Goal: Information Seeking & Learning: Learn about a topic

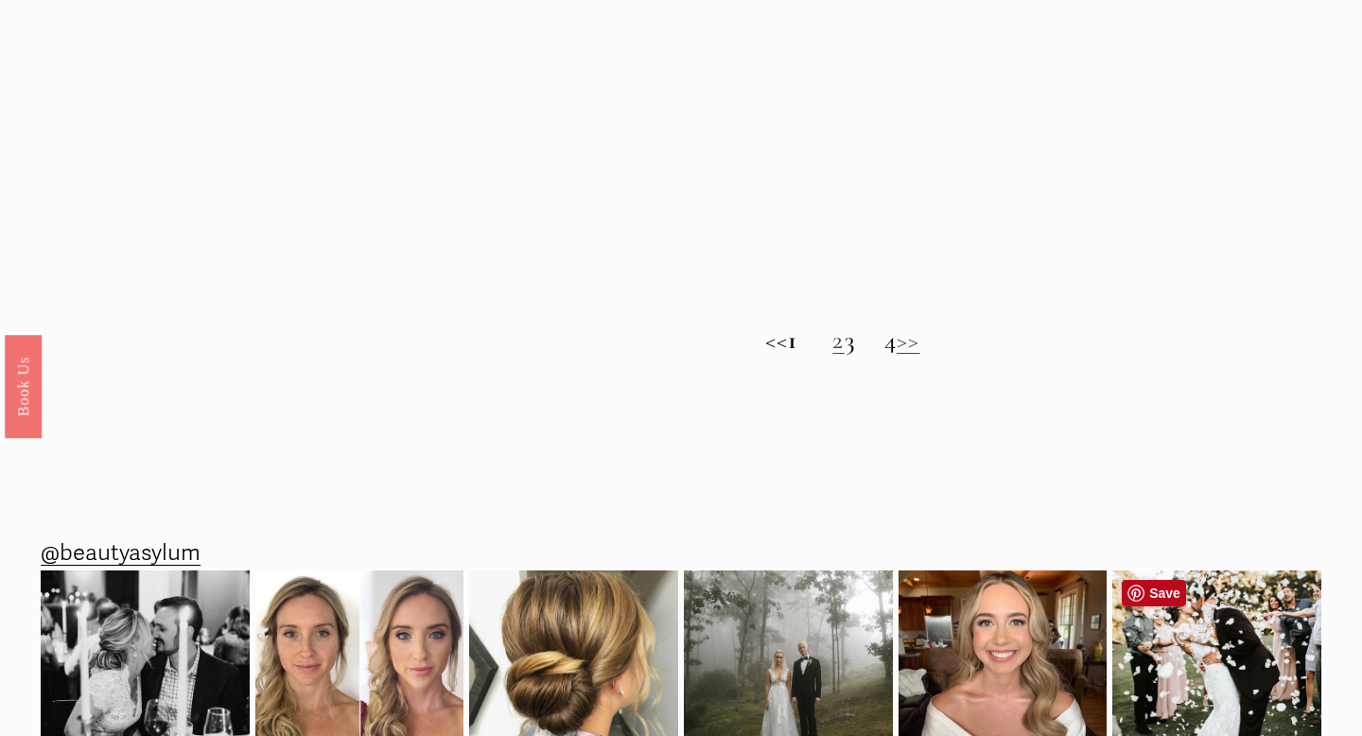
scroll to position [1399, 0]
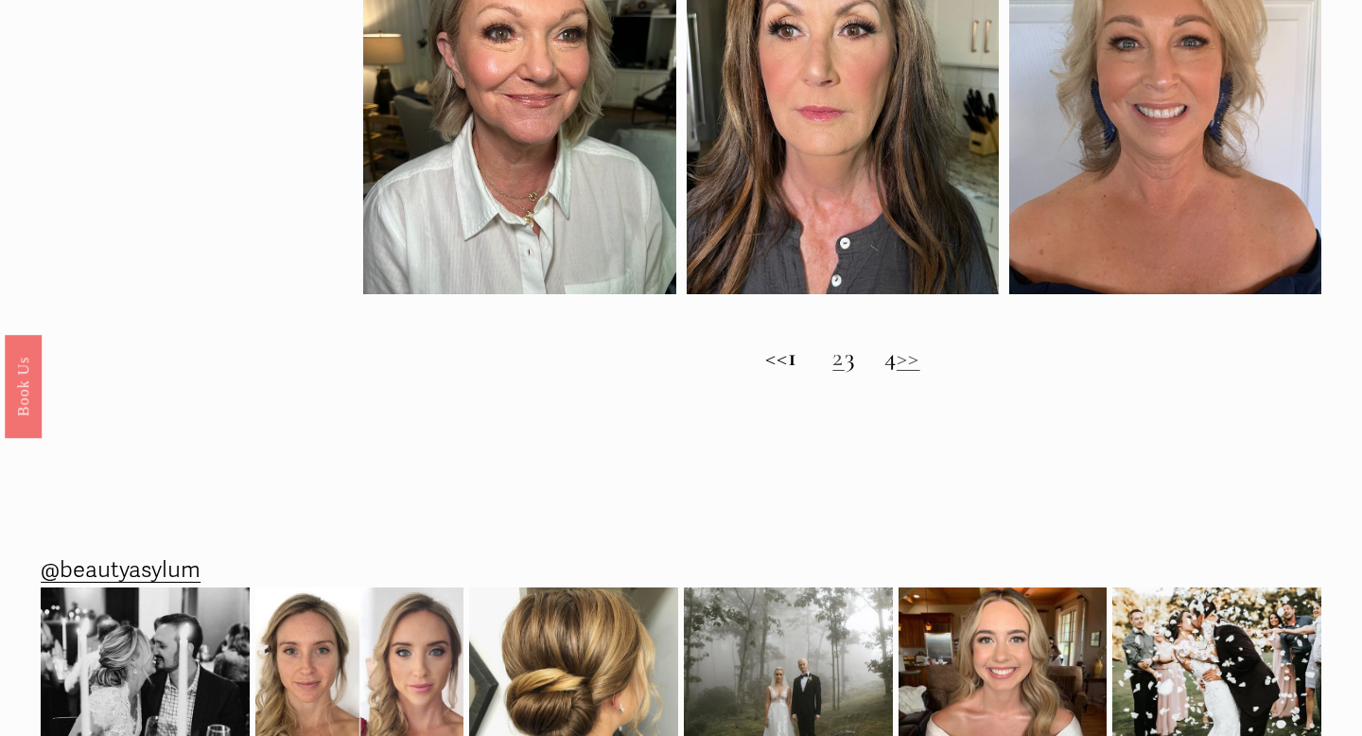
click at [920, 359] on link ">>" at bounding box center [909, 357] width 24 height 31
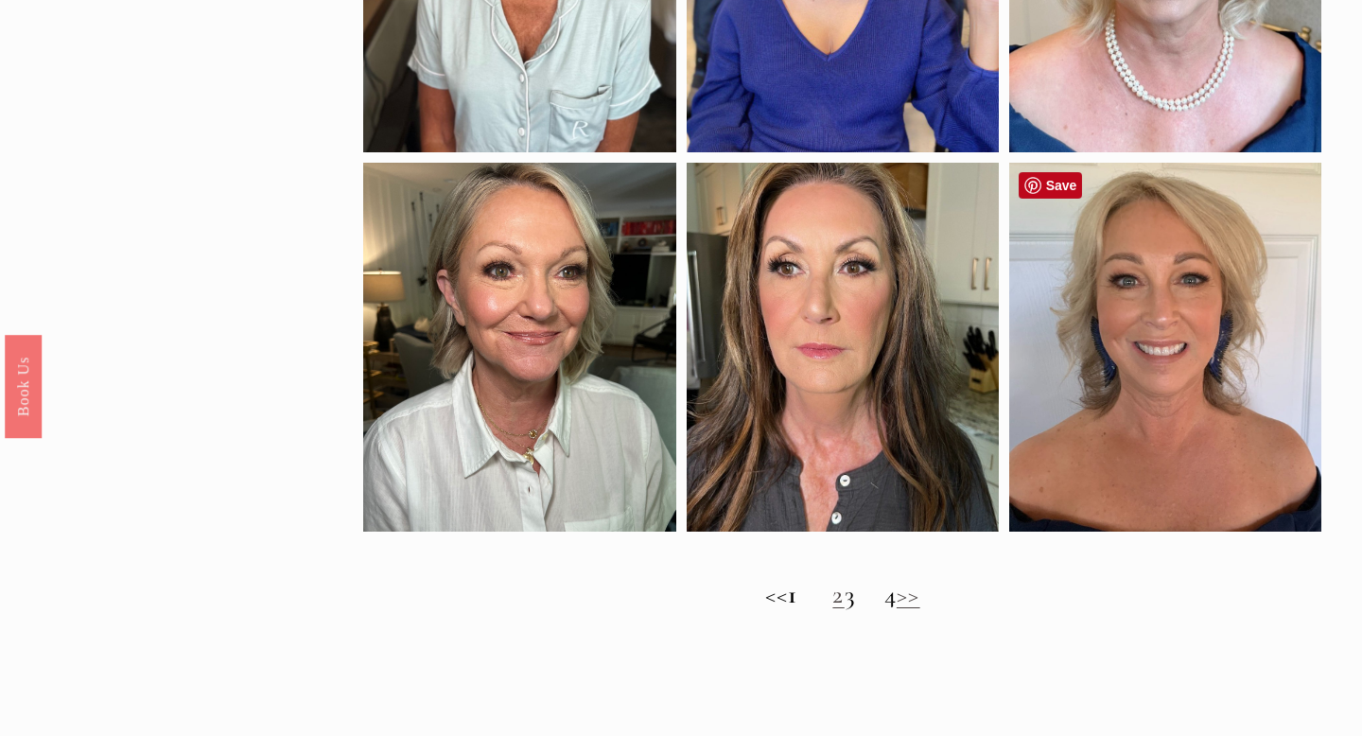
scroll to position [1168, 0]
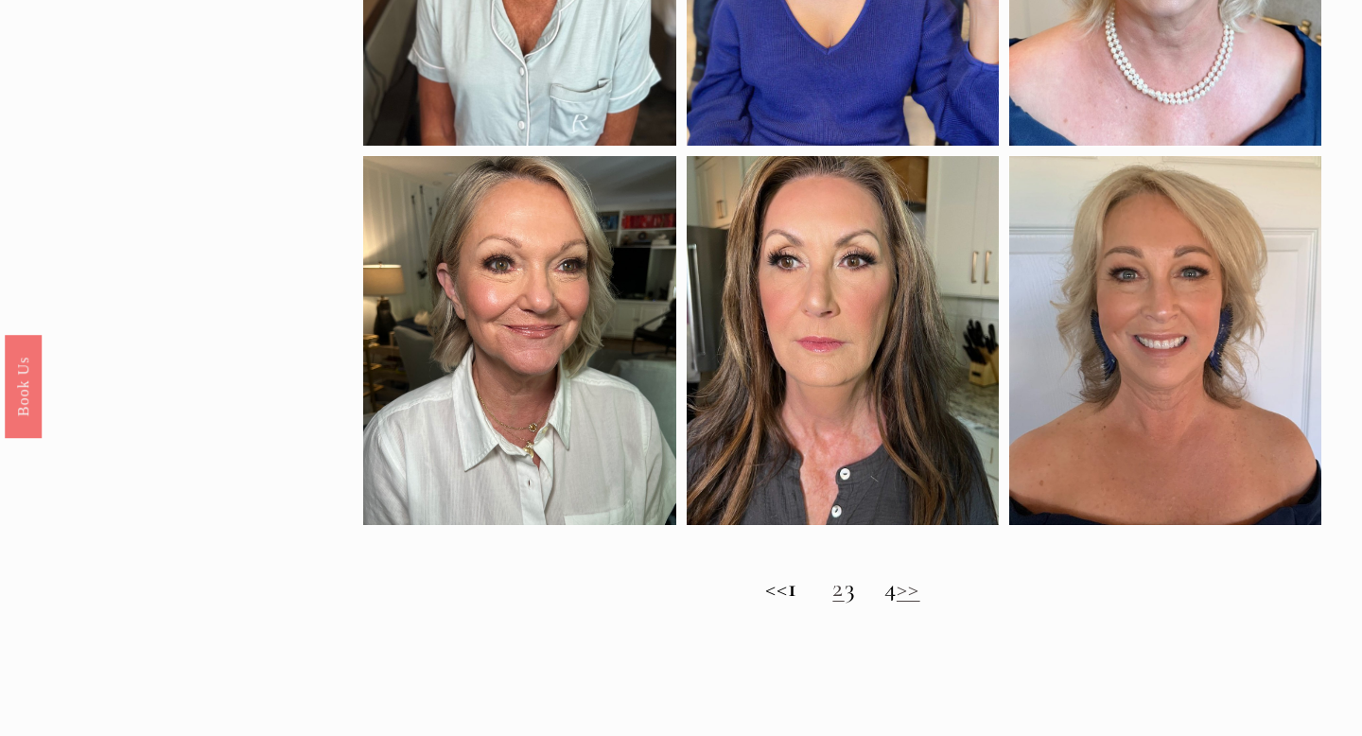
click at [870, 585] on h2 "<< 1 2 3 4 >>" at bounding box center [841, 588] width 957 height 30
click at [870, 594] on h2 "<< 1 2 3 4 >>" at bounding box center [841, 588] width 957 height 30
click at [910, 589] on h2 "<< 1 2 3 4 >>" at bounding box center [841, 588] width 957 height 30
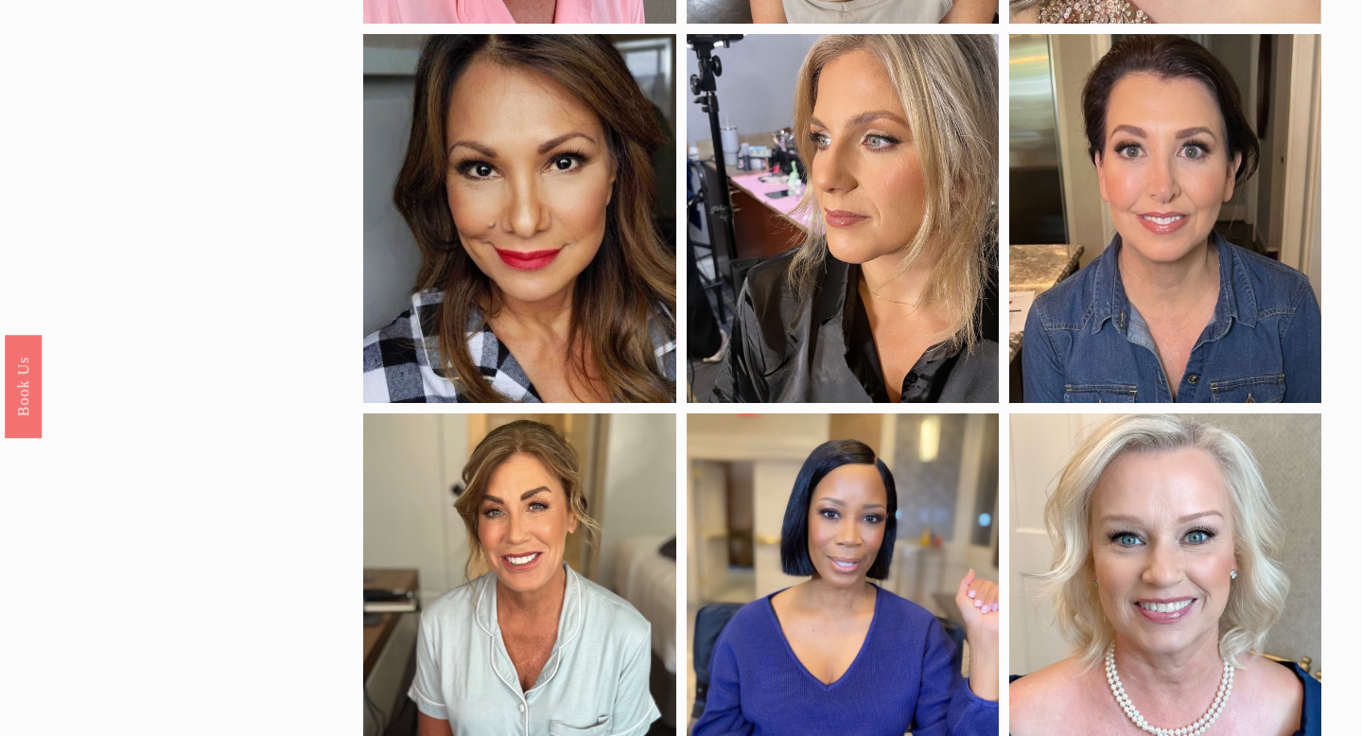
scroll to position [0, 0]
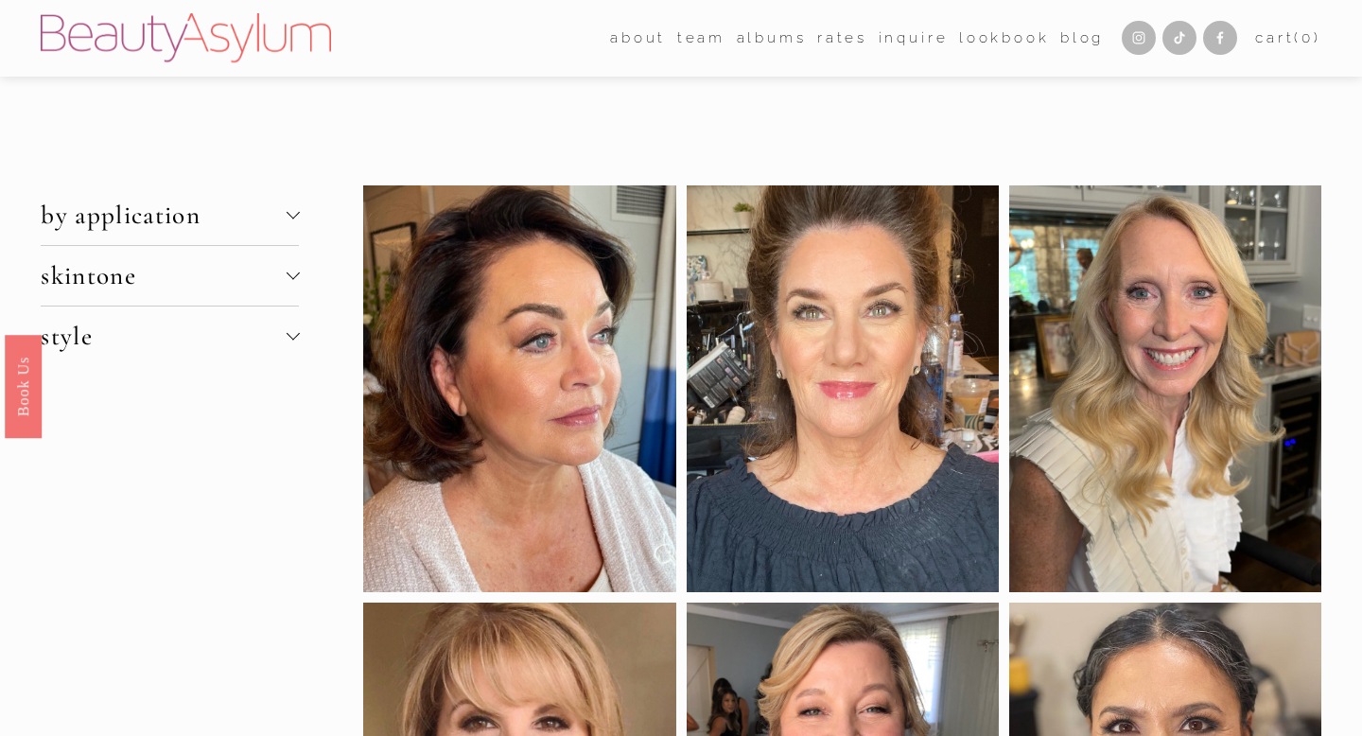
scroll to position [9, 0]
